Goal: Check status: Check status

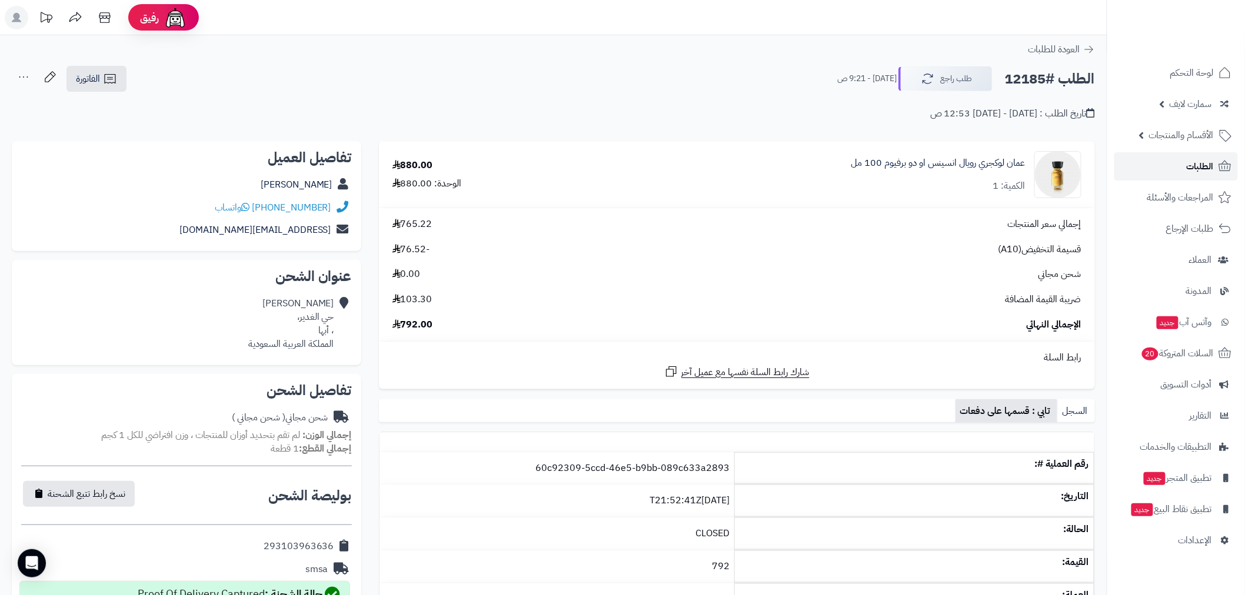
click at [1181, 168] on link "الطلبات" at bounding box center [1177, 166] width 124 height 28
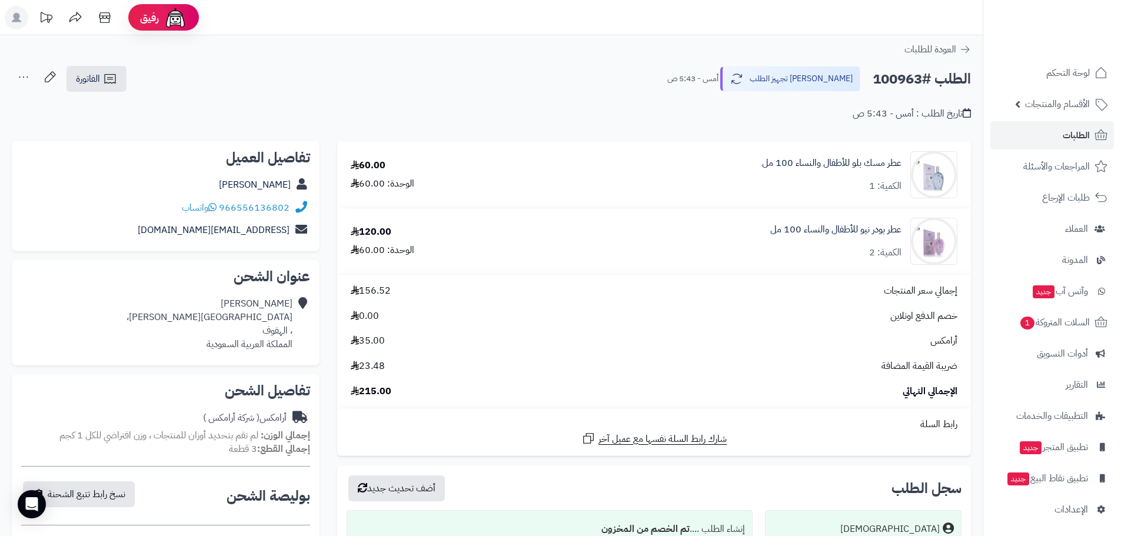
click at [1070, 128] on span "الطلبات" at bounding box center [1076, 135] width 27 height 16
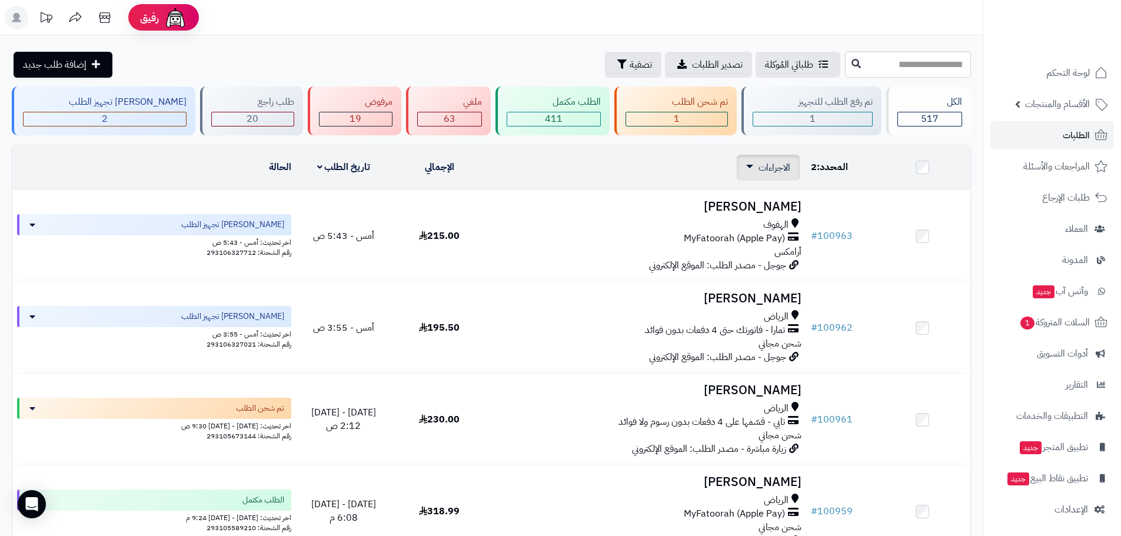
click at [778, 168] on span "الاجراءات" at bounding box center [774, 168] width 32 height 14
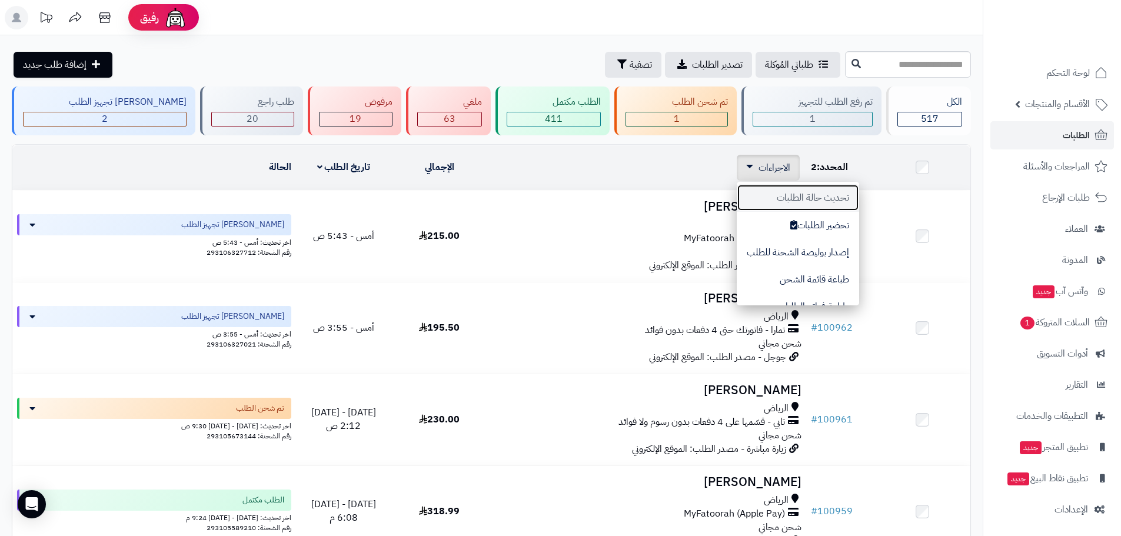
click at [837, 201] on button "تحديث حالة الطلبات" at bounding box center [798, 197] width 122 height 27
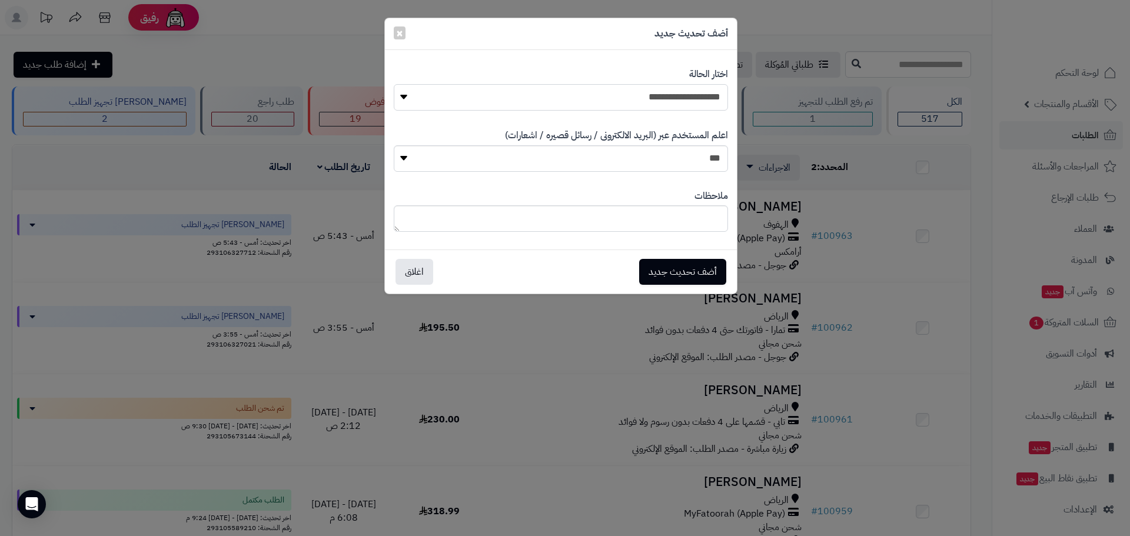
click at [703, 95] on select "**********" at bounding box center [561, 97] width 334 height 26
select select "*"
click at [394, 84] on select "**********" at bounding box center [561, 97] width 334 height 26
click at [697, 266] on button "أضف تحديث جديد" at bounding box center [682, 271] width 87 height 26
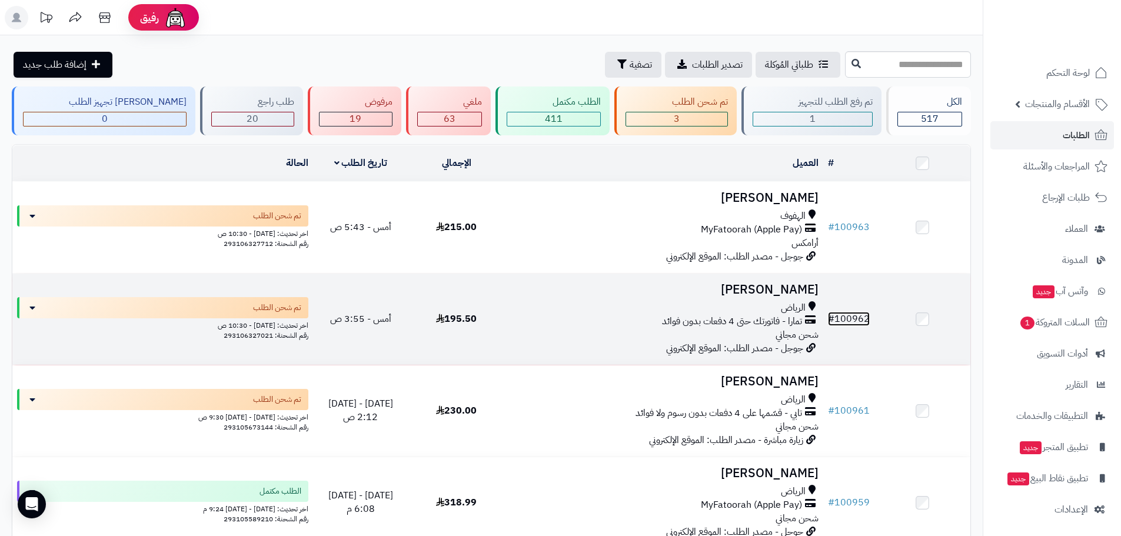
click at [850, 320] on link "# 100962" at bounding box center [849, 319] width 42 height 14
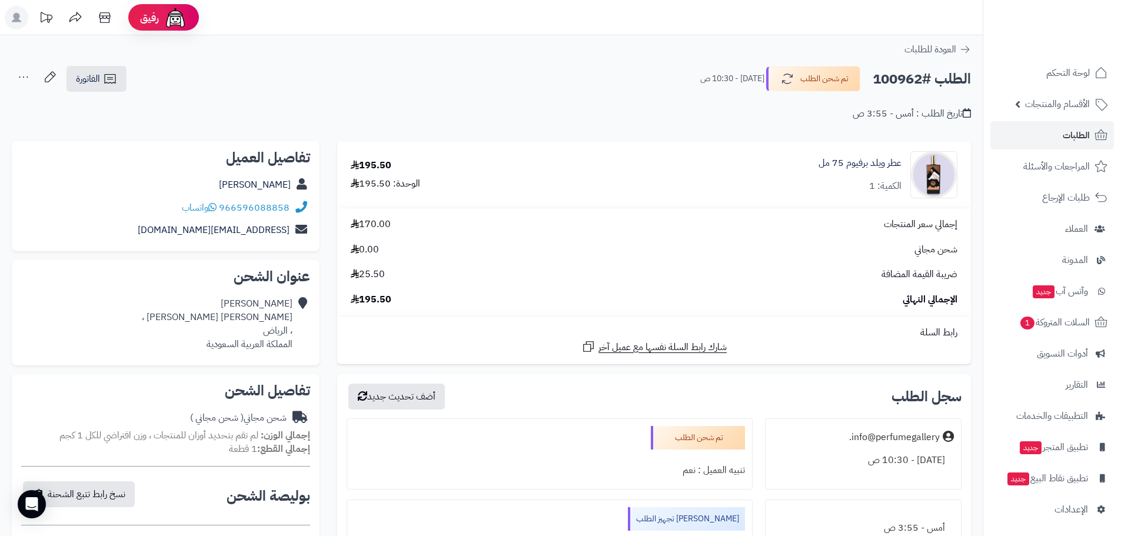
click at [171, 79] on div "الطلب #100962 تم شحن الطلب [DATE] - 10:30 ص الفاتورة طباعة الفاتورة إرسال الفات…" at bounding box center [491, 79] width 959 height 28
click at [1072, 141] on span "الطلبات" at bounding box center [1076, 135] width 27 height 16
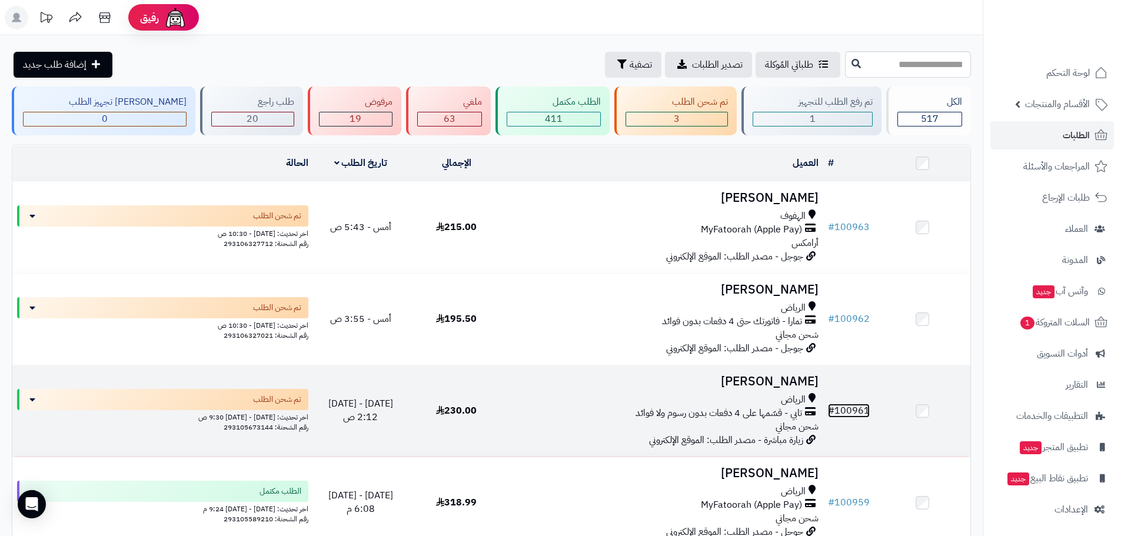
click at [857, 406] on link "# 100961" at bounding box center [849, 411] width 42 height 14
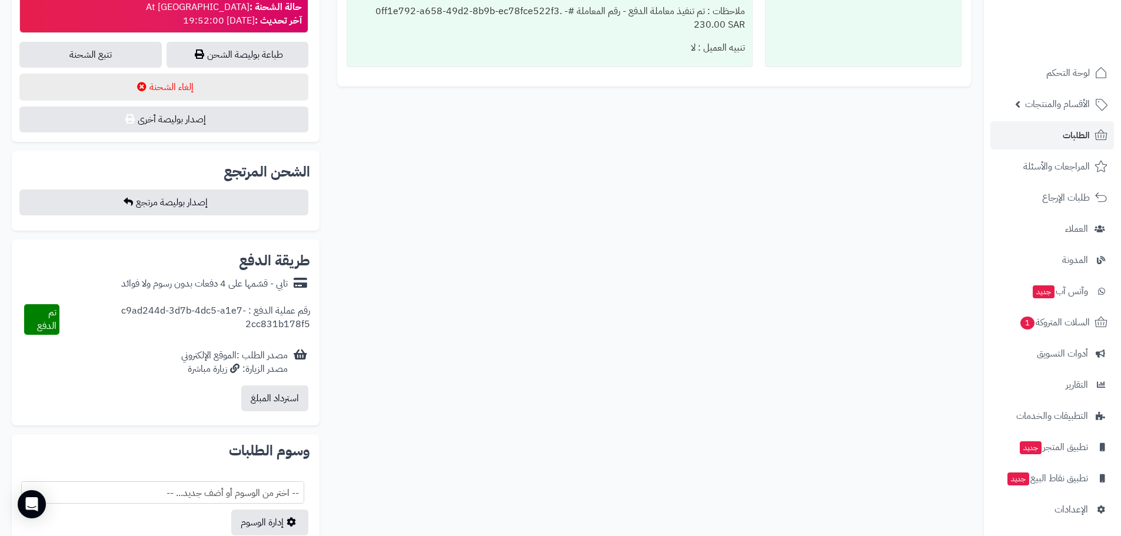
scroll to position [687, 0]
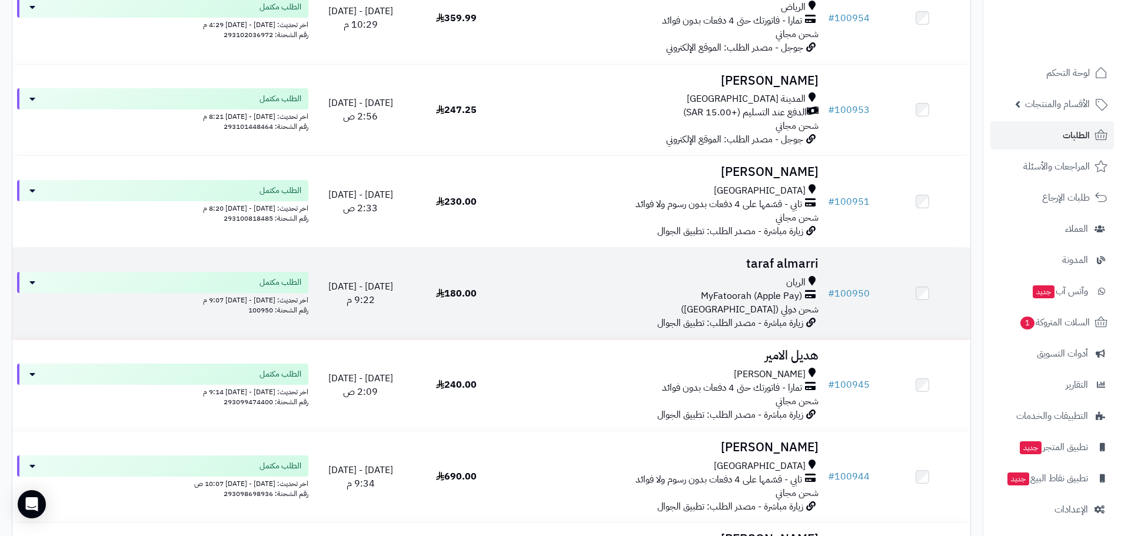
scroll to position [961, 0]
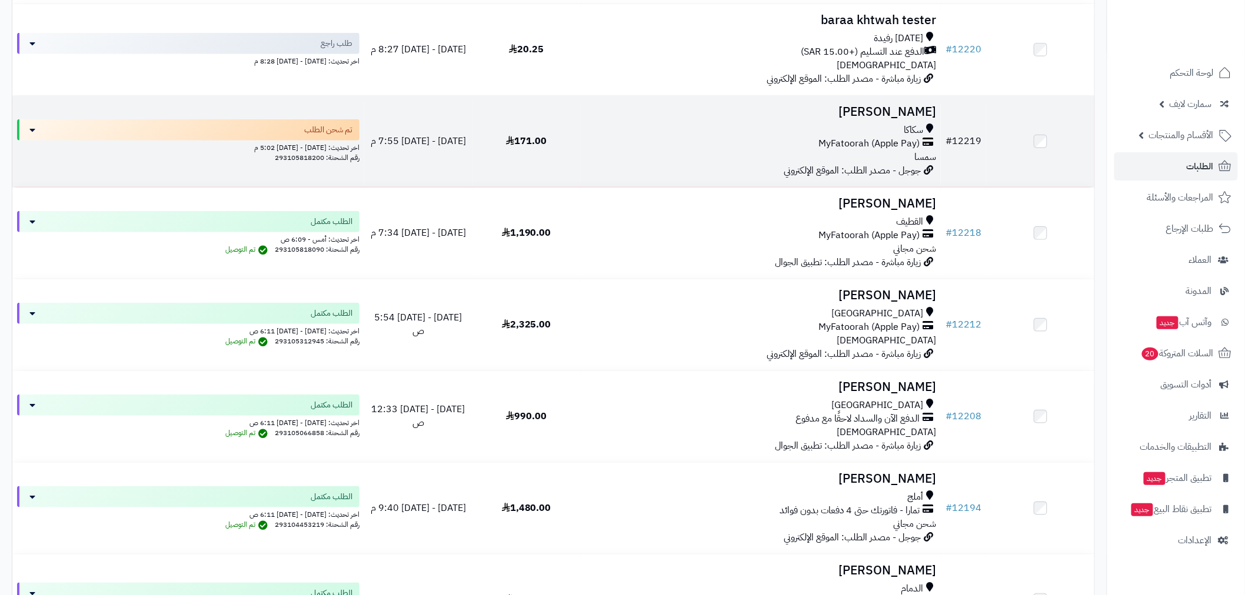
scroll to position [305, 0]
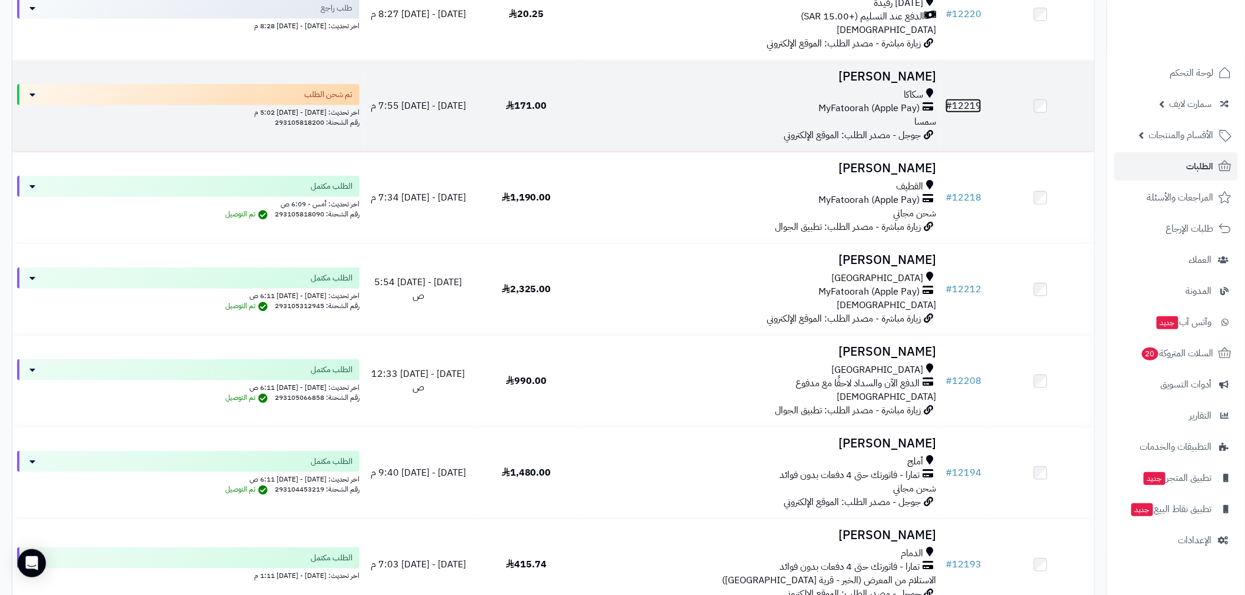
click at [973, 107] on link "# 12219" at bounding box center [964, 106] width 36 height 14
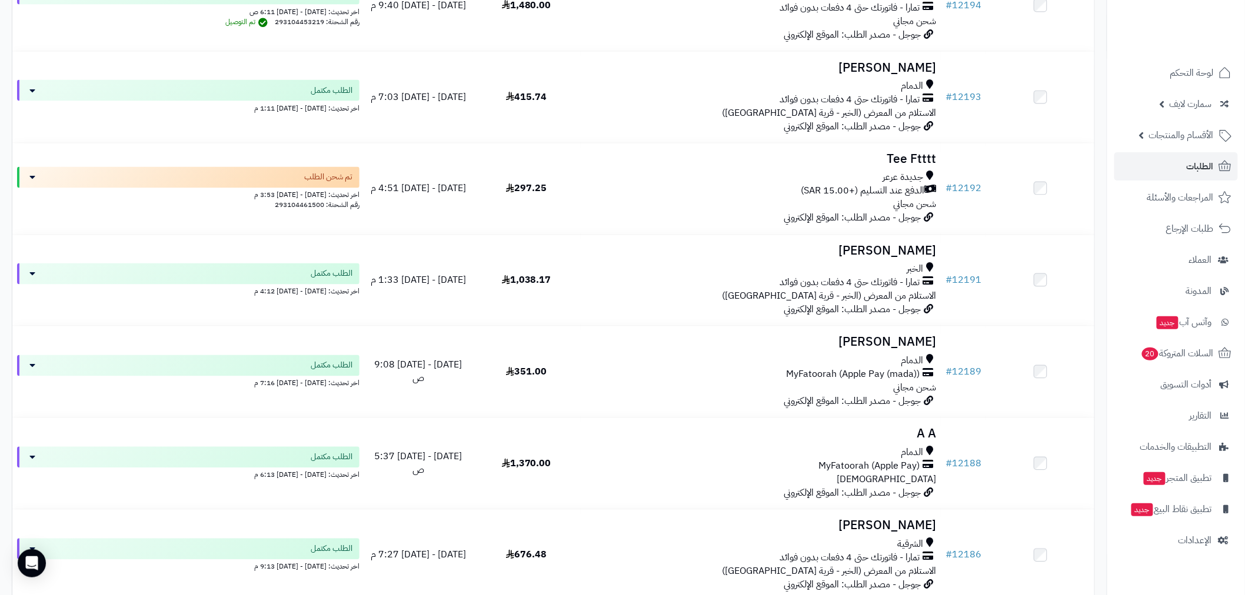
scroll to position [610, 0]
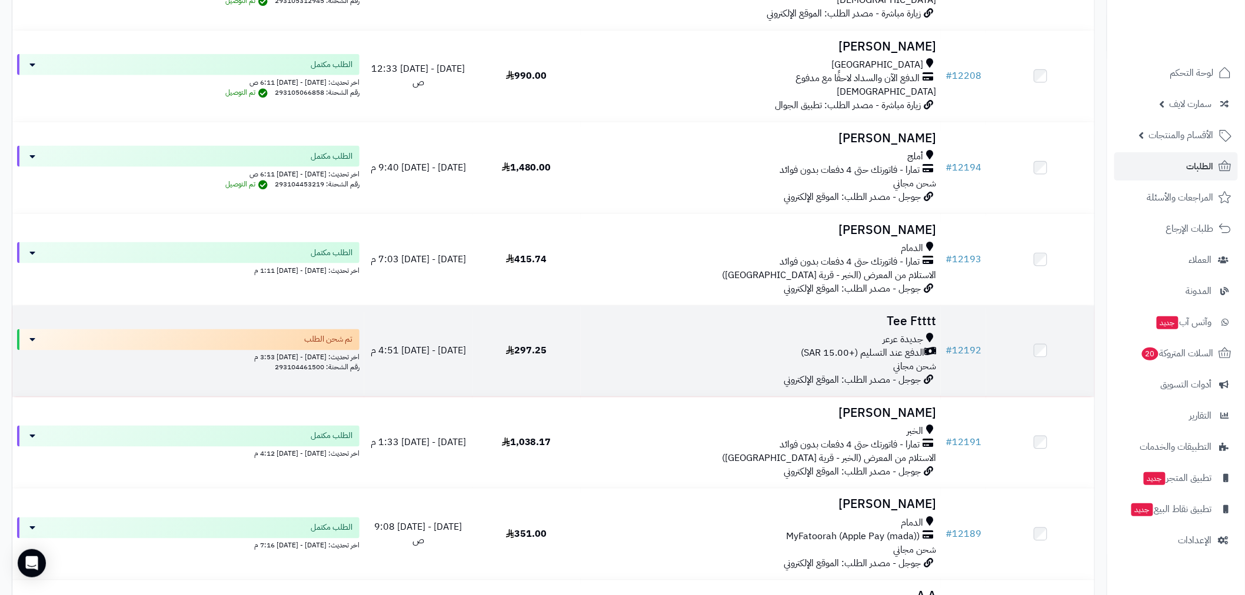
click at [980, 341] on td "# 12192" at bounding box center [963, 351] width 45 height 91
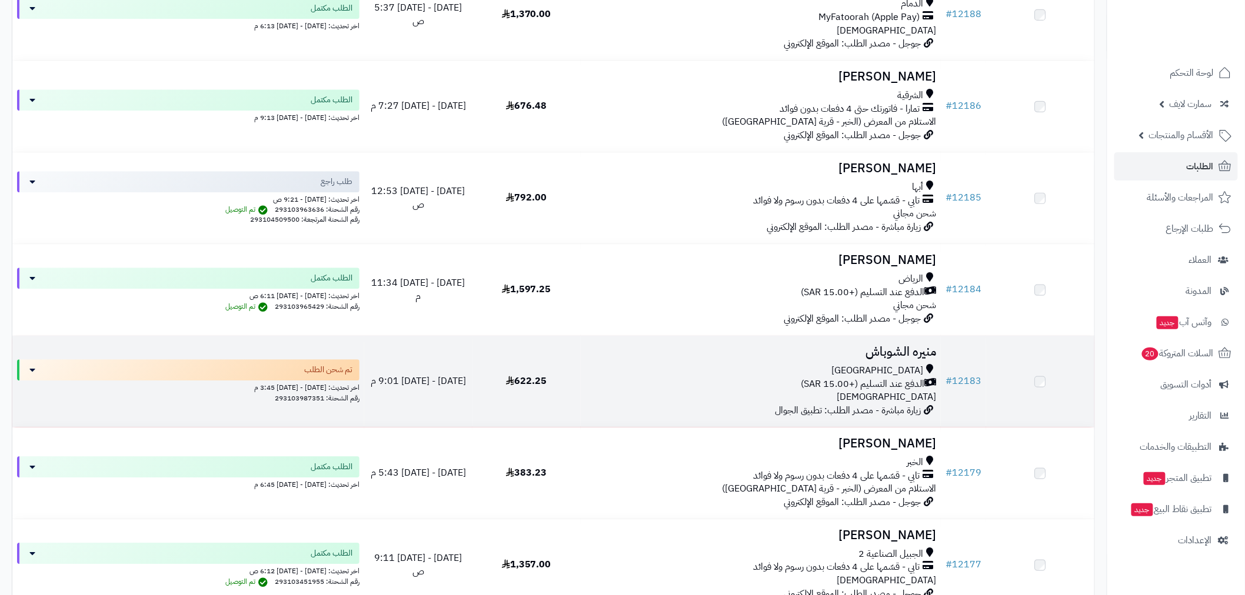
scroll to position [1220, 0]
click at [953, 374] on td "# 12183" at bounding box center [963, 383] width 45 height 91
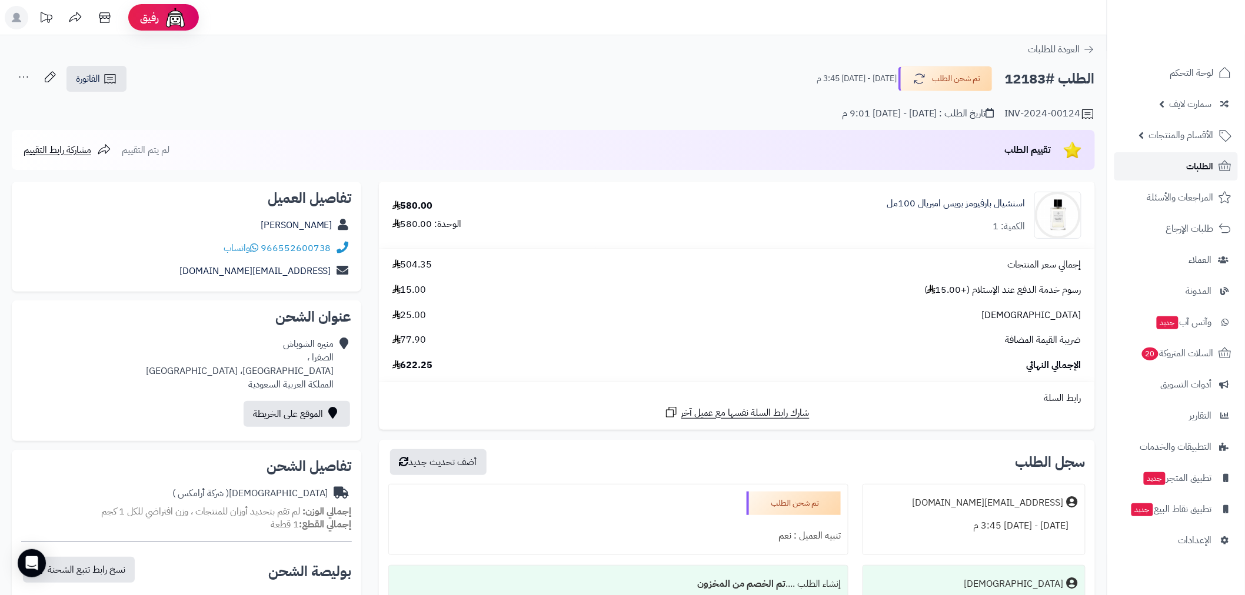
click at [1175, 161] on link "الطلبات" at bounding box center [1177, 166] width 124 height 28
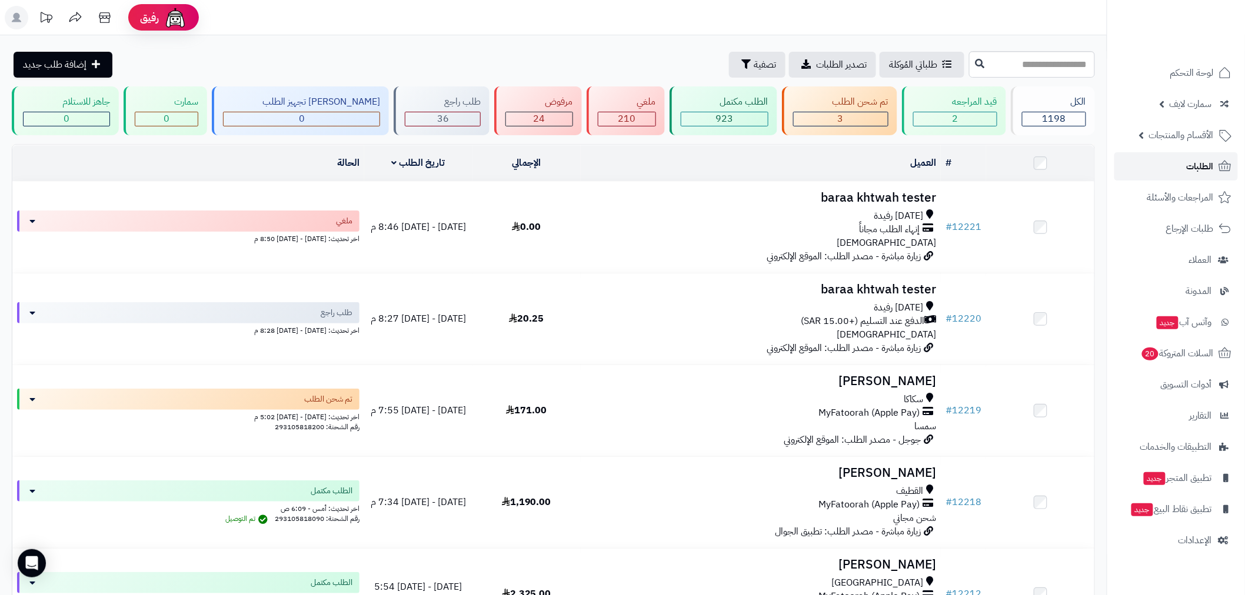
click at [1202, 166] on span "الطلبات" at bounding box center [1200, 166] width 27 height 16
click at [1200, 174] on span "الطلبات" at bounding box center [1200, 166] width 27 height 16
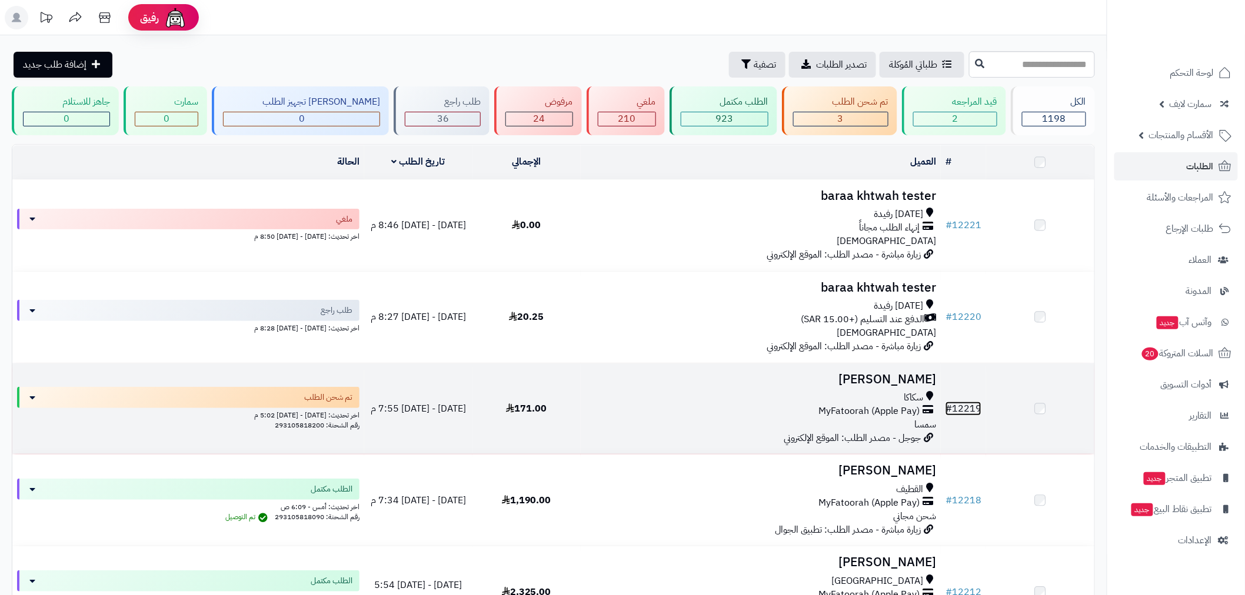
click at [977, 410] on link "# 12219" at bounding box center [964, 409] width 36 height 14
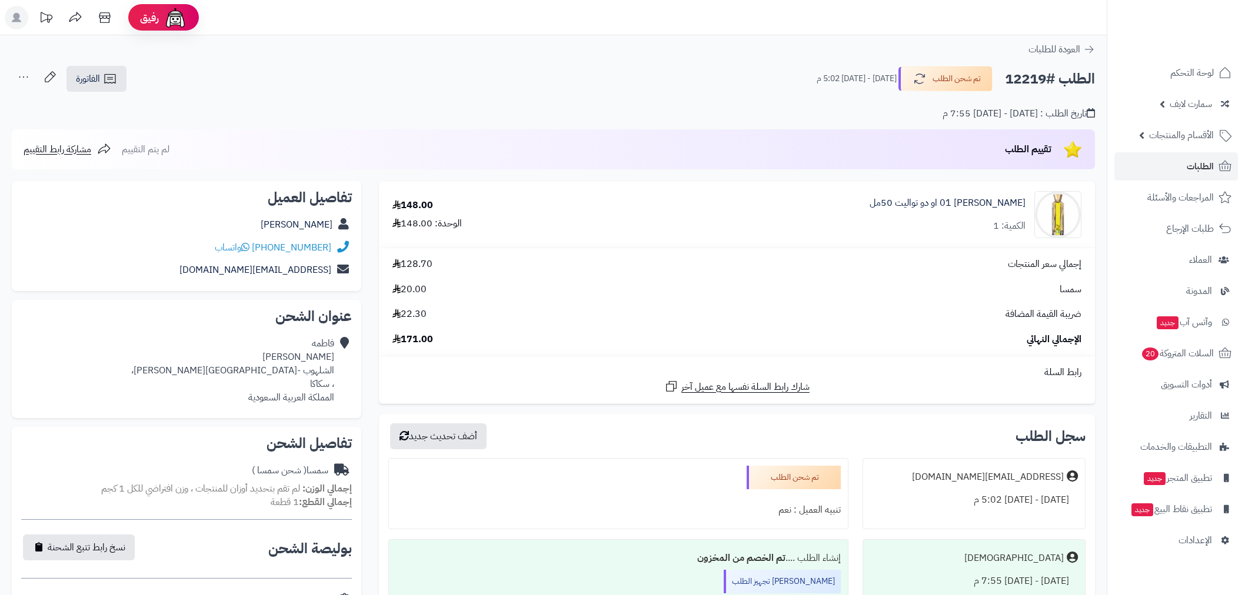
scroll to position [305, 0]
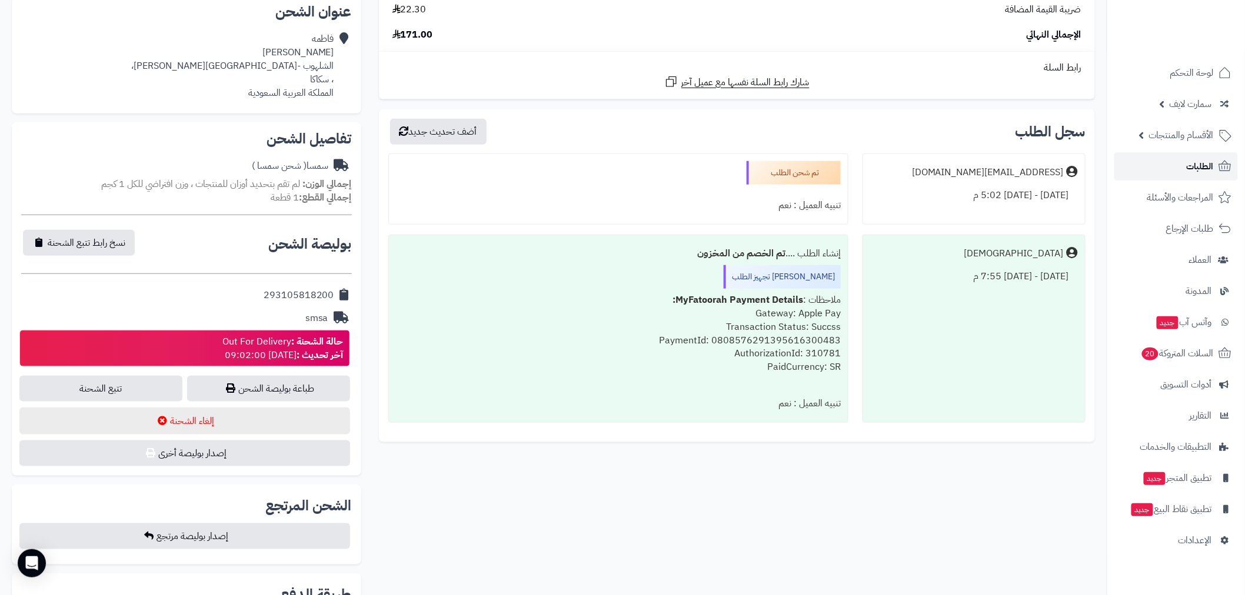
click at [1173, 169] on link "الطلبات" at bounding box center [1177, 166] width 124 height 28
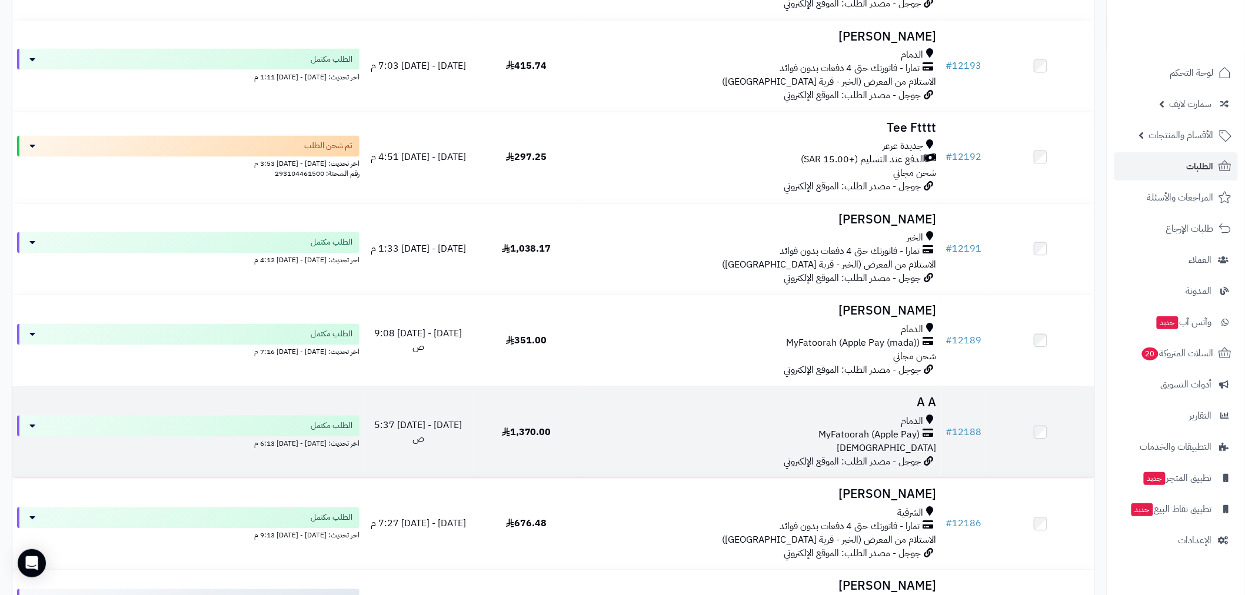
scroll to position [1067, 0]
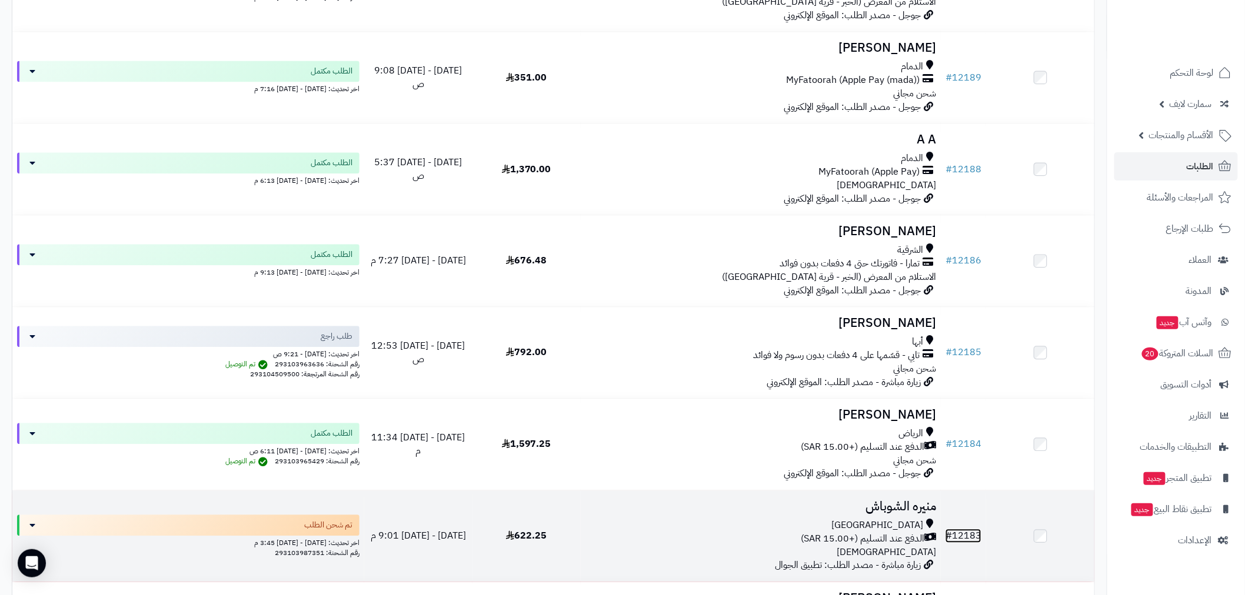
click at [979, 531] on link "# 12183" at bounding box center [964, 536] width 36 height 14
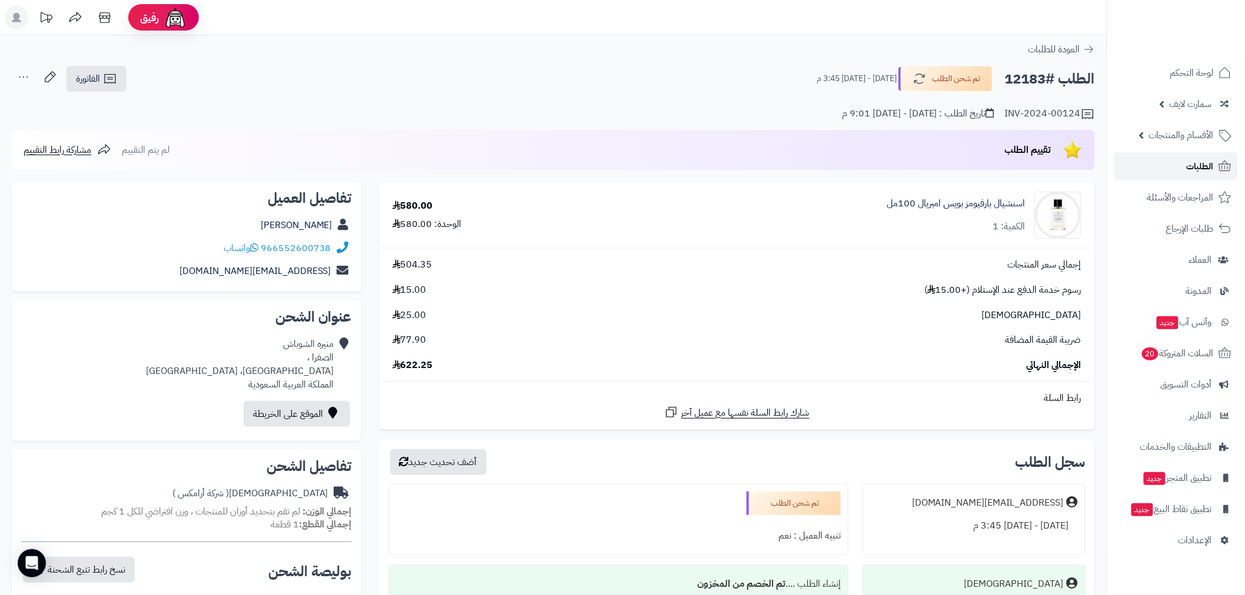
click at [1203, 172] on span "الطلبات" at bounding box center [1200, 166] width 27 height 16
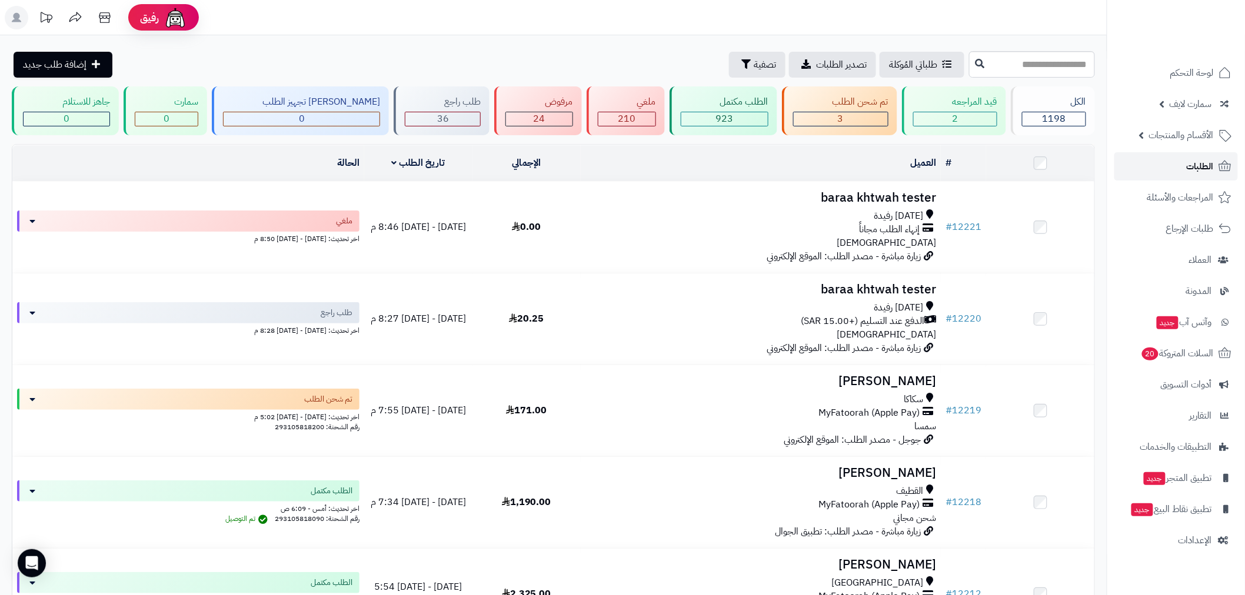
click at [1196, 161] on span "الطلبات" at bounding box center [1200, 166] width 27 height 16
click at [1197, 174] on span "الطلبات" at bounding box center [1200, 166] width 27 height 16
click at [1168, 165] on link "الطلبات" at bounding box center [1177, 166] width 124 height 28
click at [1180, 169] on link "الطلبات" at bounding box center [1177, 166] width 124 height 28
